Goal: Find contact information: Find contact information

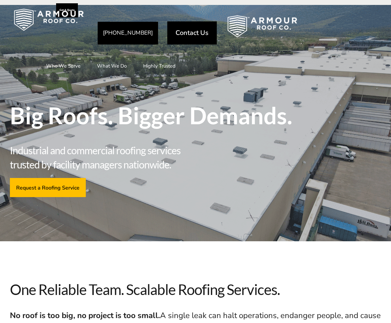
click at [224, 228] on div "**********" at bounding box center [195, 116] width 391 height 223
click at [179, 19] on div "816-720-5412 Contact Us" at bounding box center [157, 33] width 119 height 28
click at [175, 26] on link "Contact Us" at bounding box center [191, 32] width 49 height 23
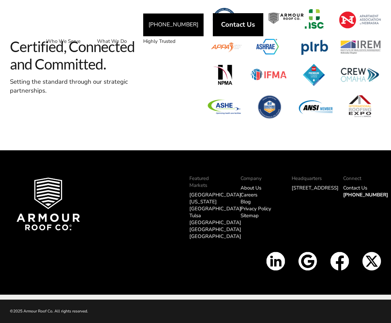
scroll to position [762, 0]
click at [192, 196] on link "[GEOGRAPHIC_DATA]" at bounding box center [215, 195] width 52 height 7
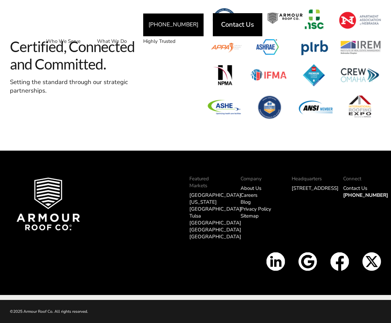
scroll to position [1933, 0]
click at [341, 263] on img at bounding box center [339, 261] width 19 height 19
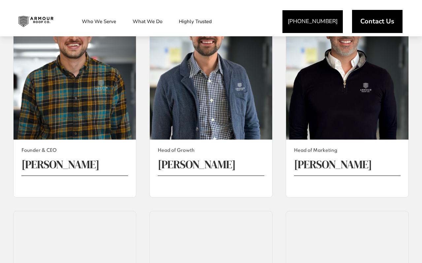
scroll to position [593, 0]
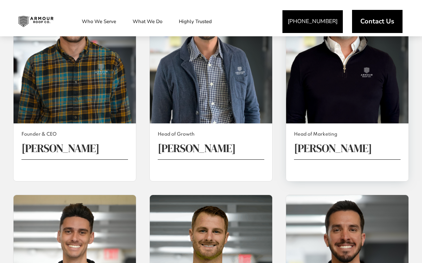
click at [319, 140] on span "Ben Powell" at bounding box center [347, 148] width 106 height 16
click at [319, 89] on span at bounding box center [347, 50] width 122 height 145
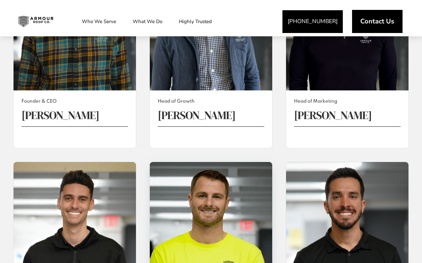
scroll to position [495, 0]
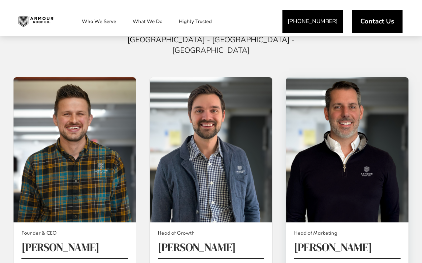
click at [346, 78] on span at bounding box center [347, 149] width 122 height 145
click at [320, 239] on span "Ben Powell" at bounding box center [347, 247] width 106 height 16
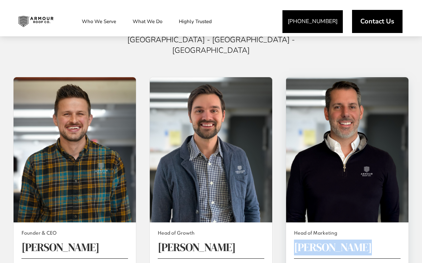
click at [320, 239] on span "Ben Powell" at bounding box center [347, 247] width 106 height 16
copy span "Ben Powell"
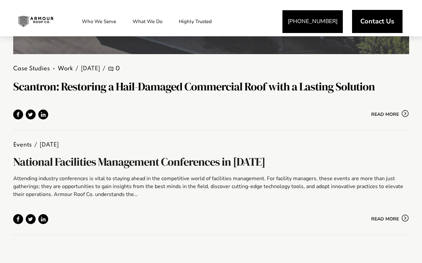
scroll to position [890, 0]
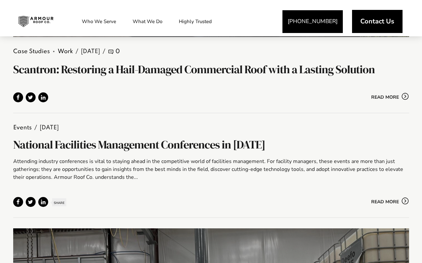
click at [188, 199] on div "Share" at bounding box center [112, 202] width 198 height 10
